Goal: Task Accomplishment & Management: Use online tool/utility

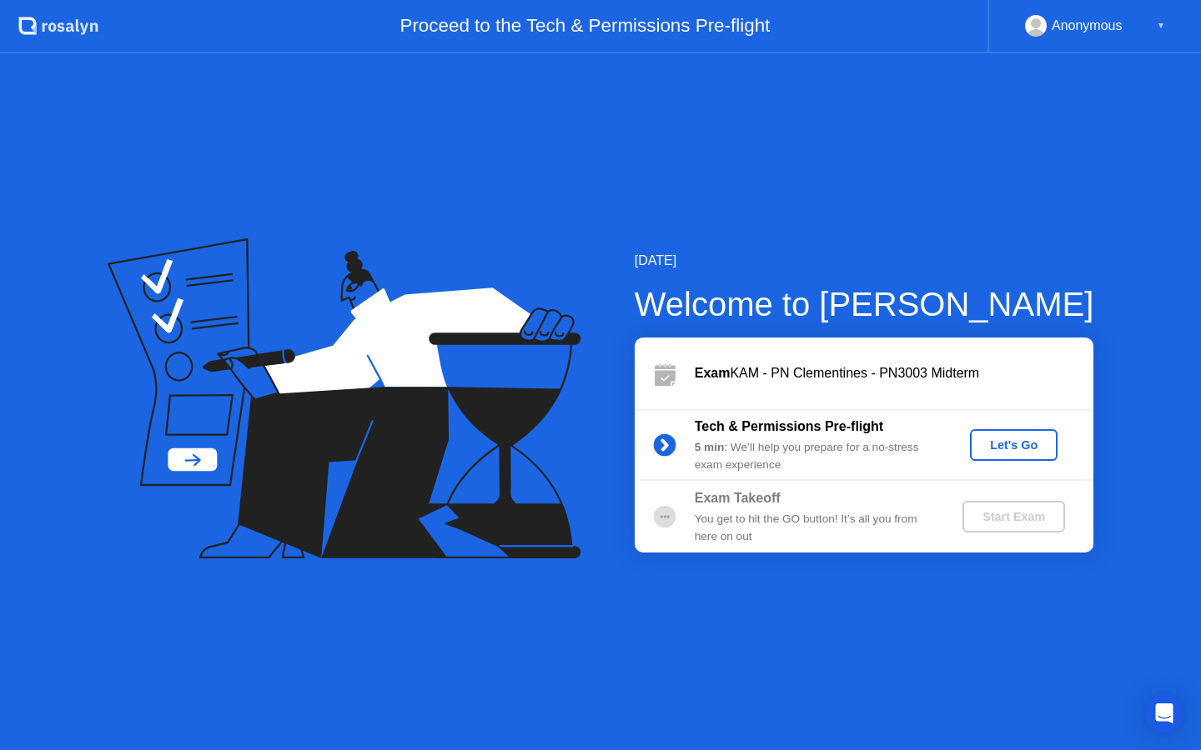
click at [961, 448] on div "Let's Go" at bounding box center [1014, 445] width 158 height 32
click at [1016, 446] on div "Let's Go" at bounding box center [1013, 445] width 74 height 13
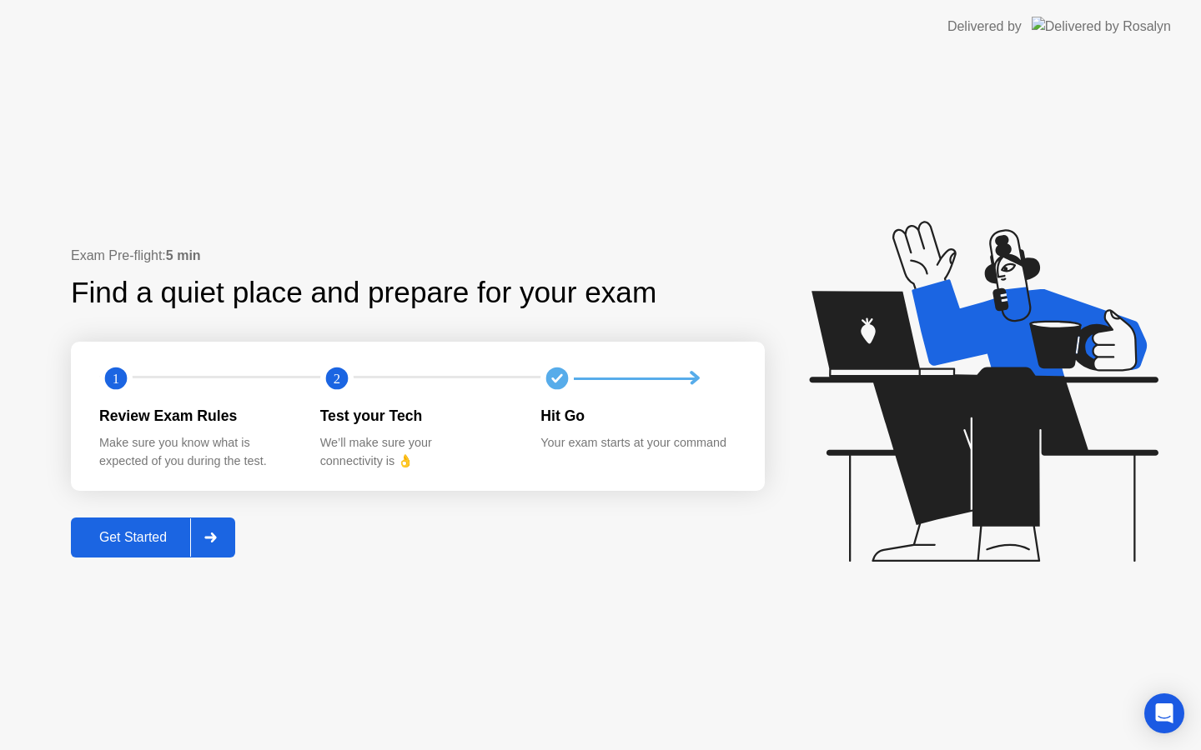
click at [138, 539] on div "Get Started" at bounding box center [133, 537] width 114 height 15
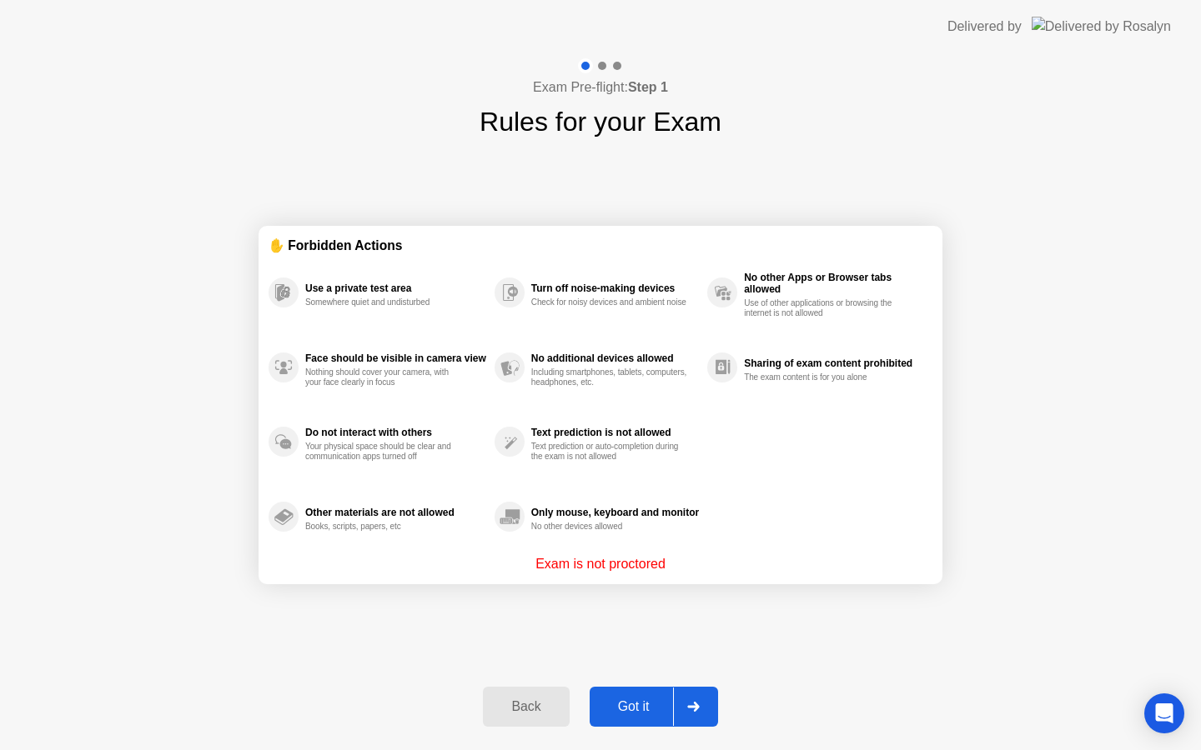
click at [632, 711] on div "Got it" at bounding box center [633, 707] width 78 height 15
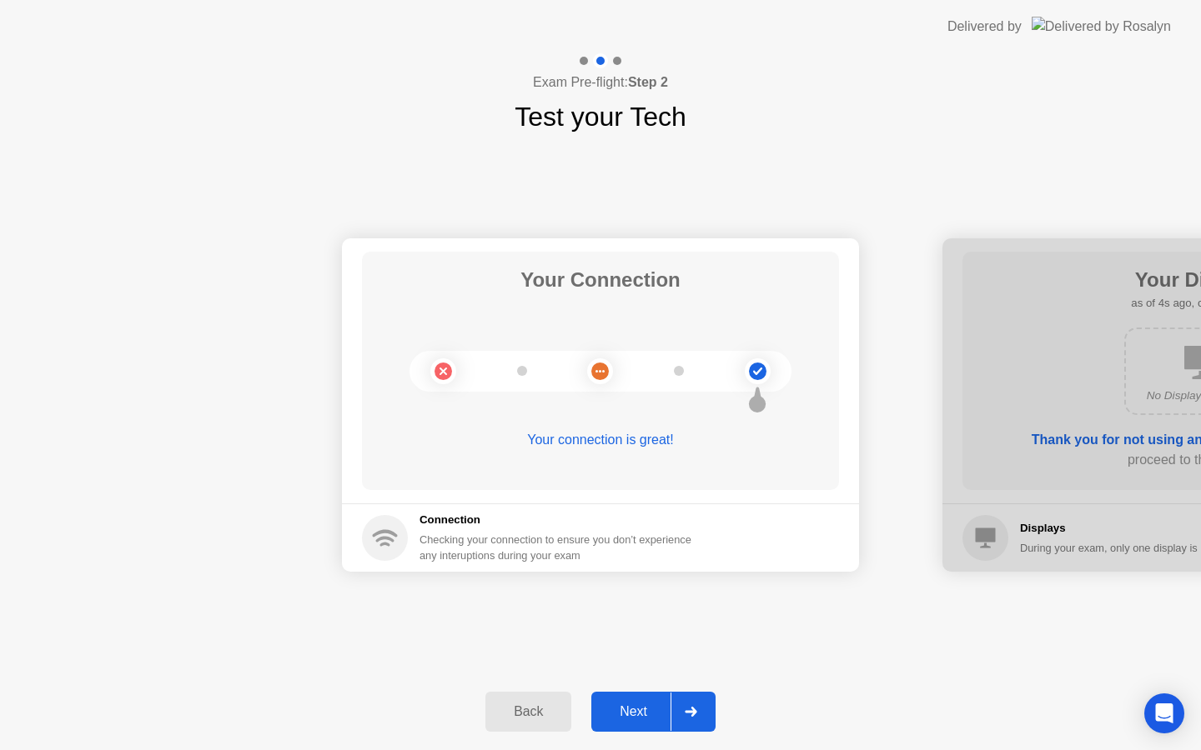
click at [629, 711] on div "Next" at bounding box center [633, 712] width 74 height 15
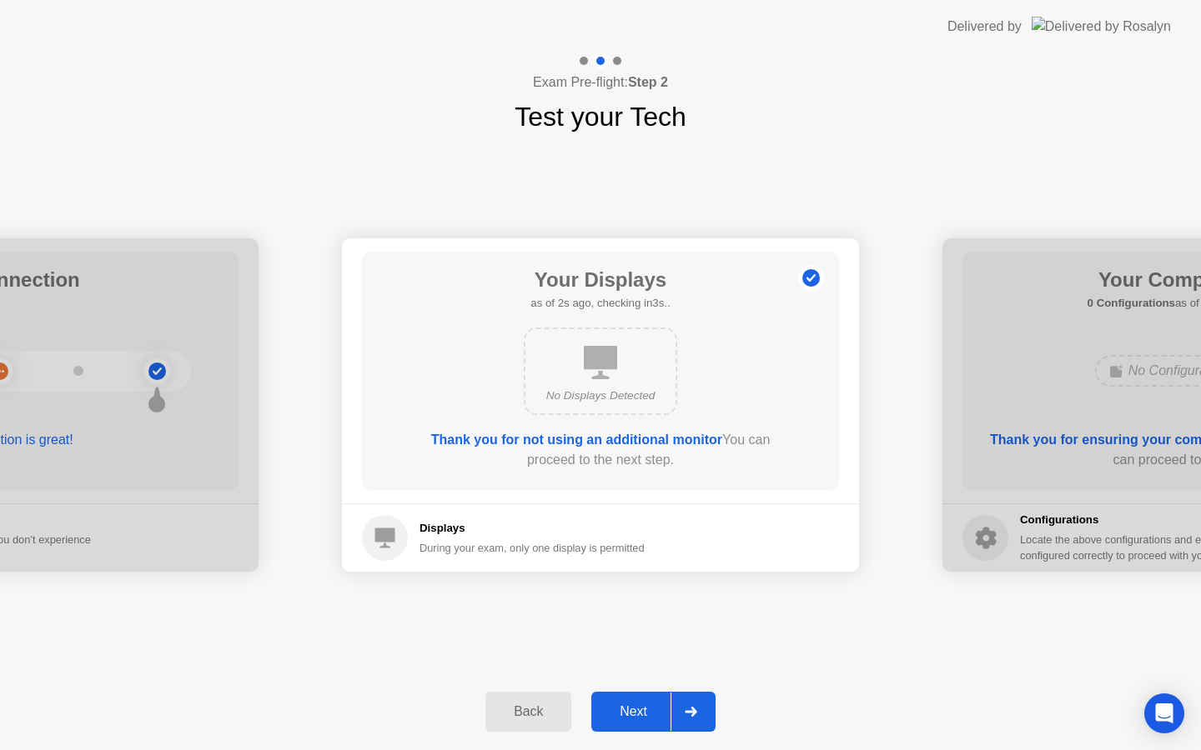
click at [631, 711] on div "Next" at bounding box center [633, 712] width 74 height 15
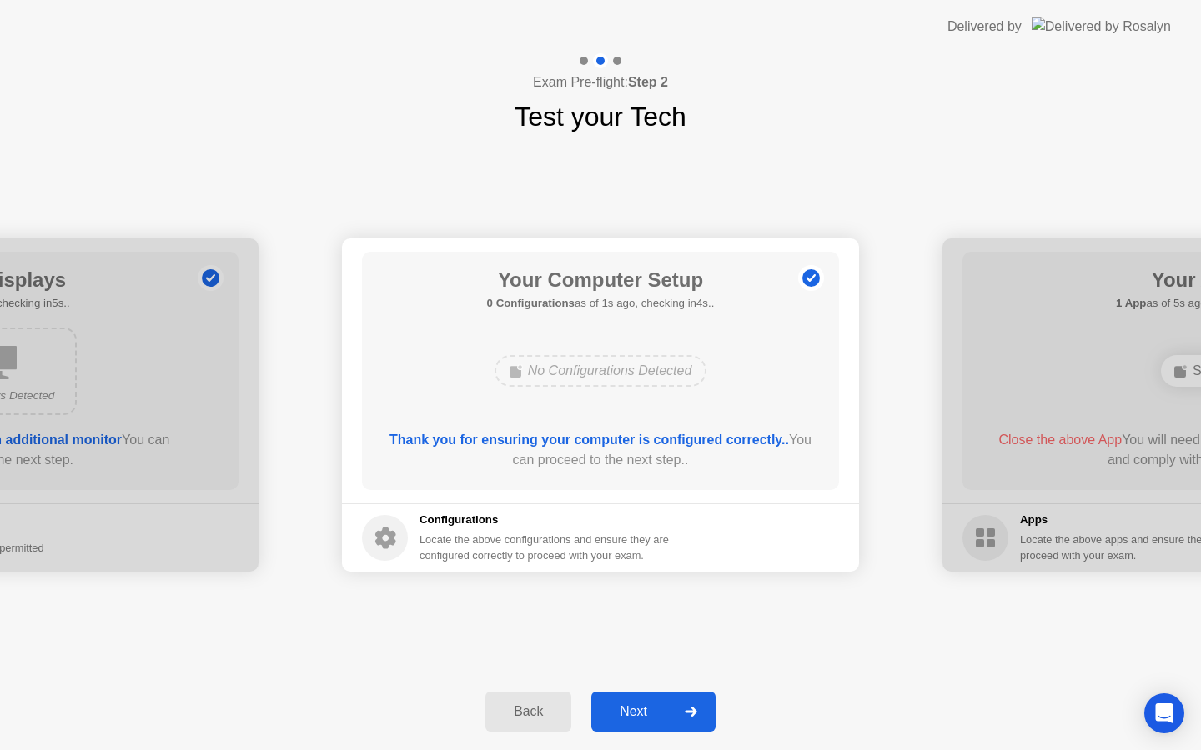
click at [629, 714] on div "Next" at bounding box center [633, 712] width 74 height 15
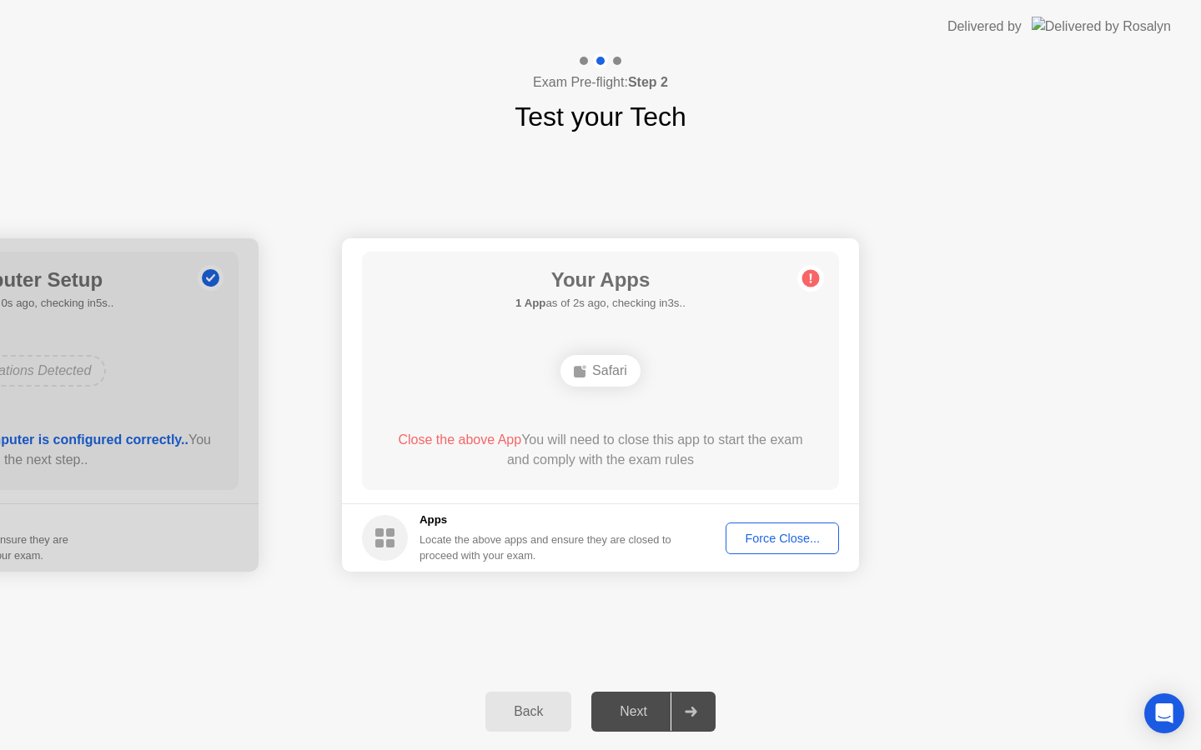
click at [803, 539] on div "Force Close..." at bounding box center [782, 538] width 102 height 13
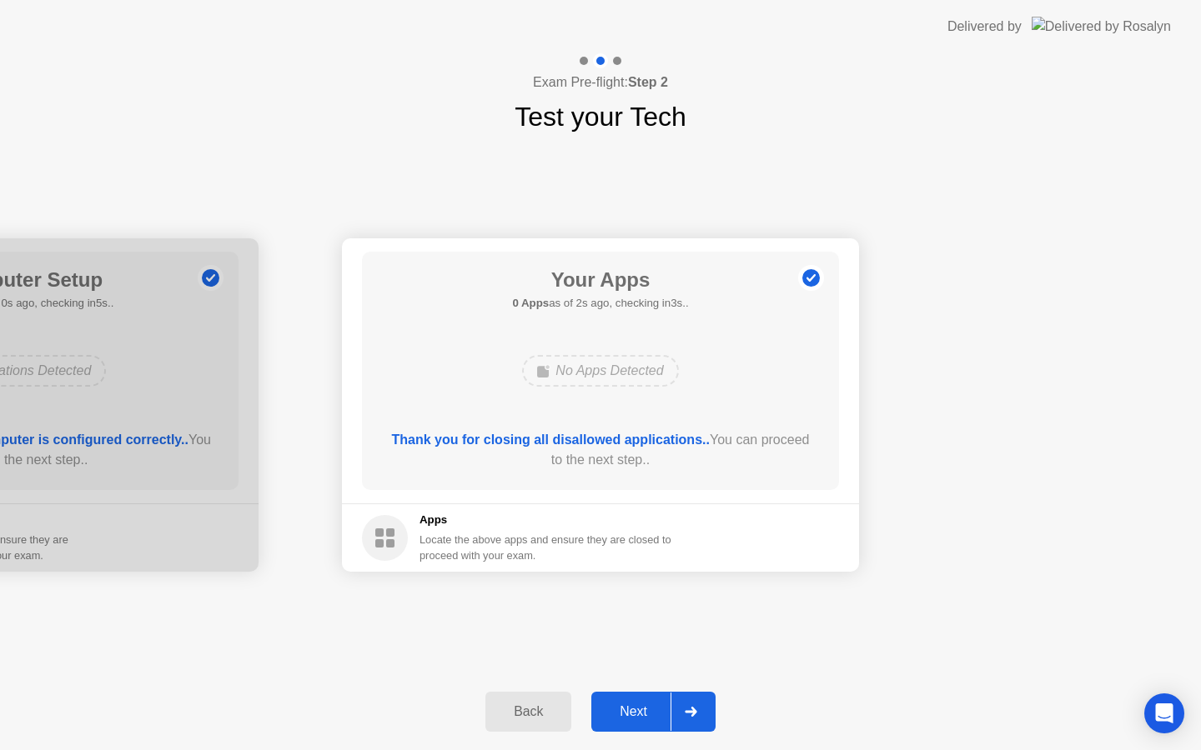
click at [635, 712] on div "Next" at bounding box center [633, 712] width 74 height 15
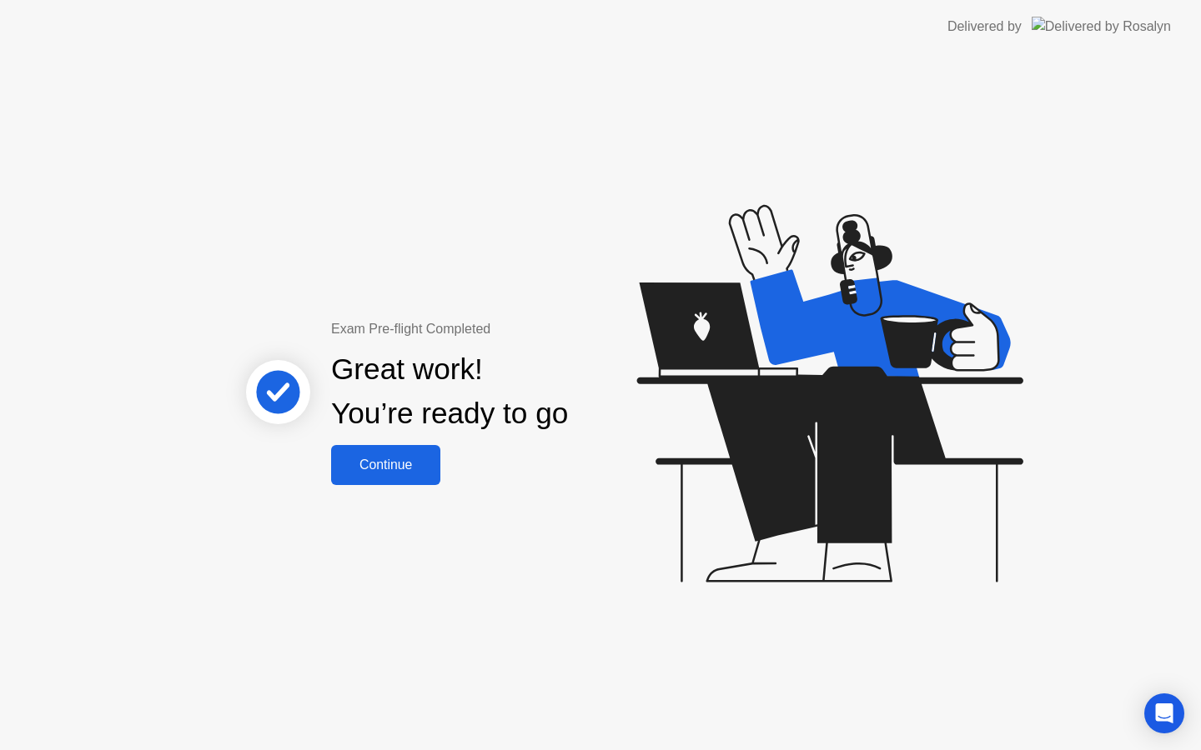
click at [387, 463] on div "Continue" at bounding box center [385, 465] width 99 height 15
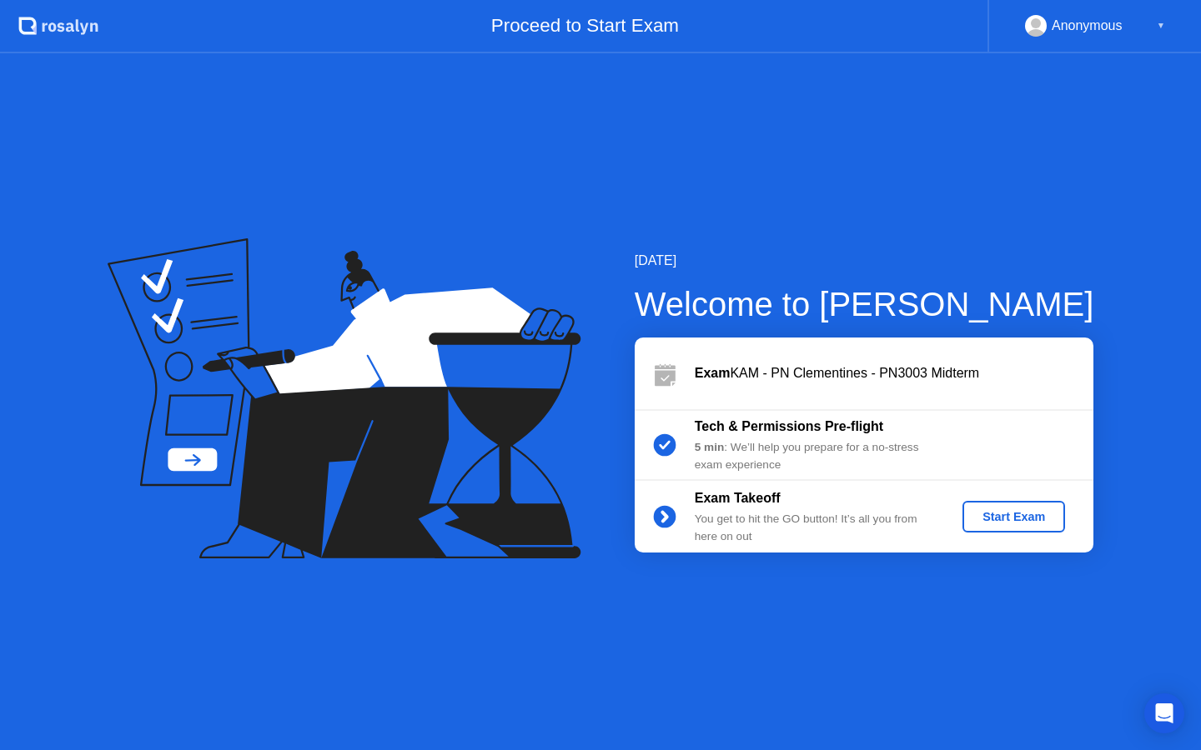
click at [1021, 514] on div "Start Exam" at bounding box center [1013, 516] width 89 height 13
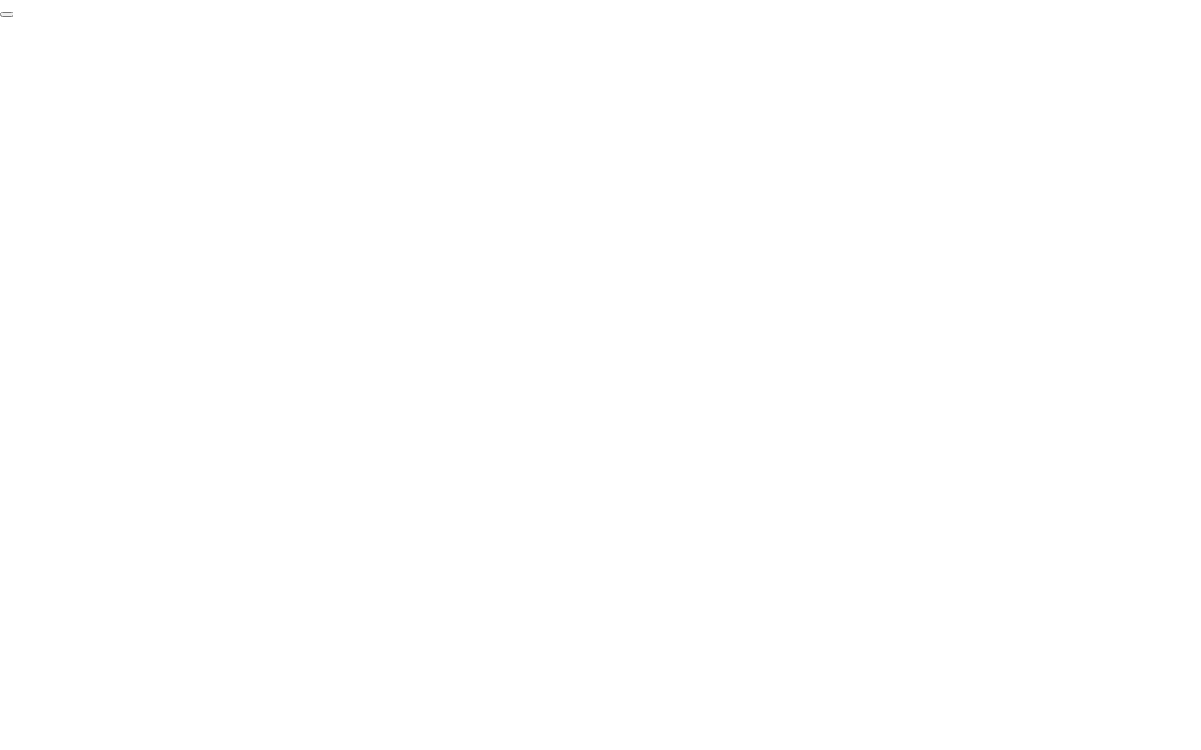
click div "End Proctoring Session"
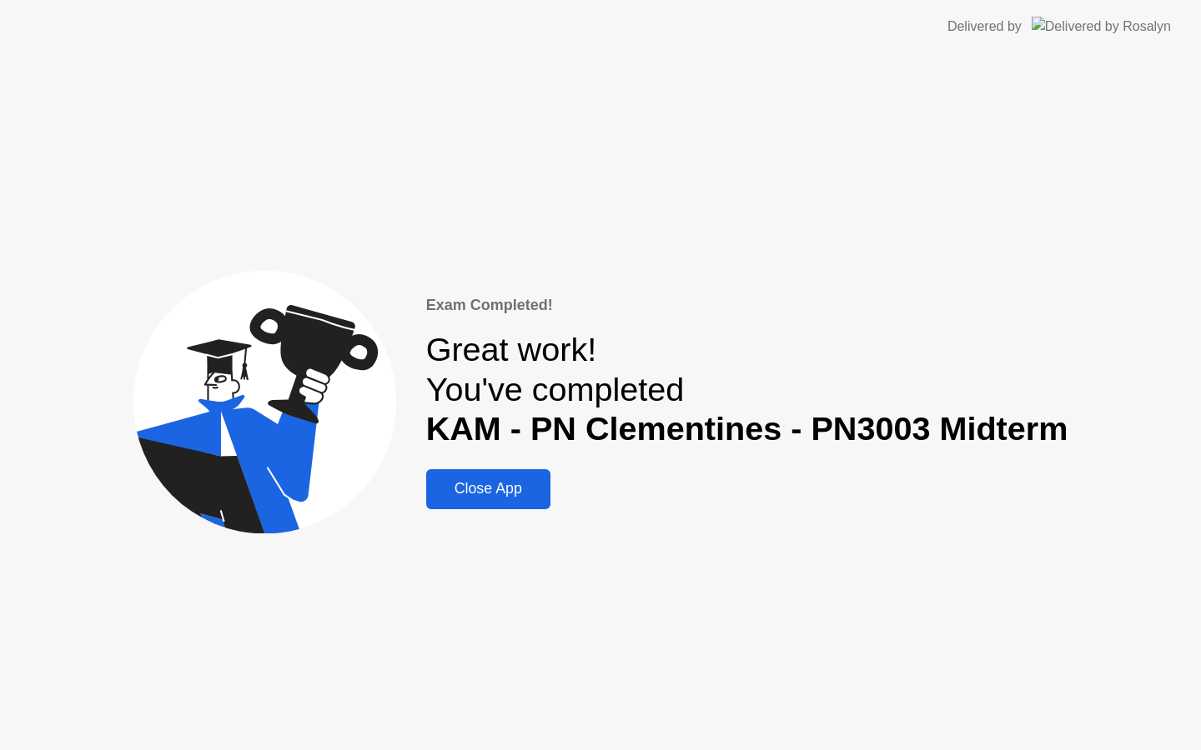
click at [516, 475] on button "Close App" at bounding box center [488, 489] width 124 height 40
